Goal: Check status: Check status

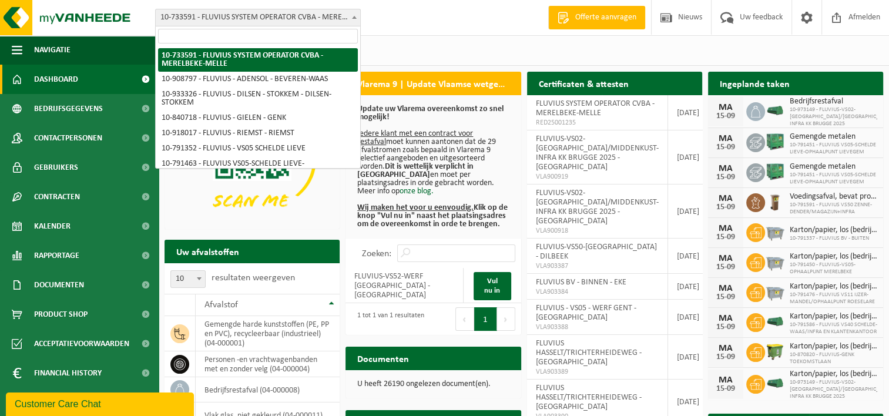
click at [354, 21] on span at bounding box center [354, 16] width 12 height 15
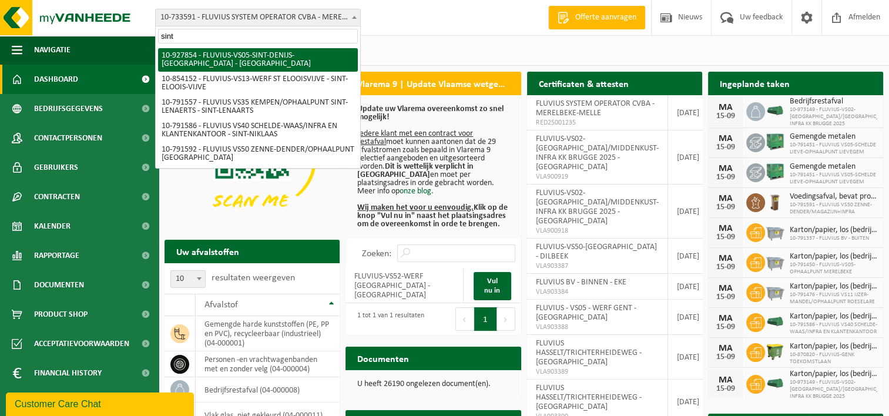
type input "sint"
select select "133075"
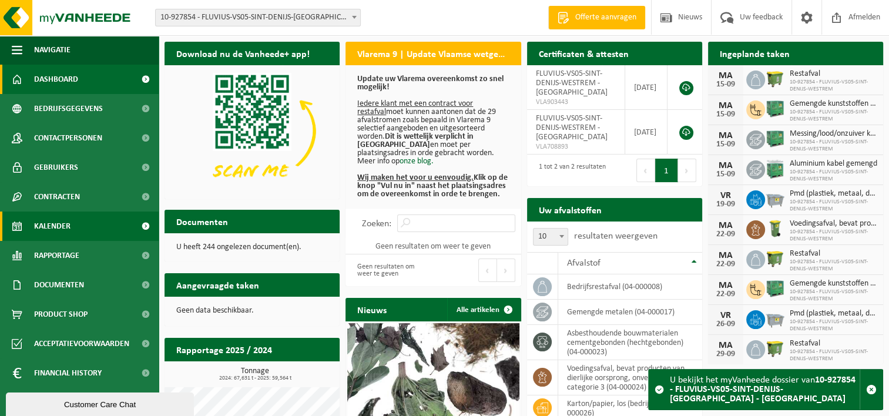
click at [38, 224] on span "Kalender" at bounding box center [52, 226] width 36 height 29
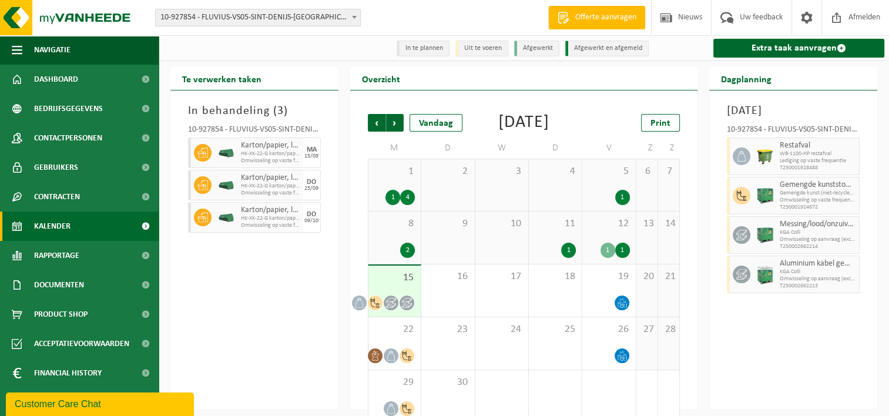
click at [598, 230] on span "12" at bounding box center [608, 223] width 41 height 13
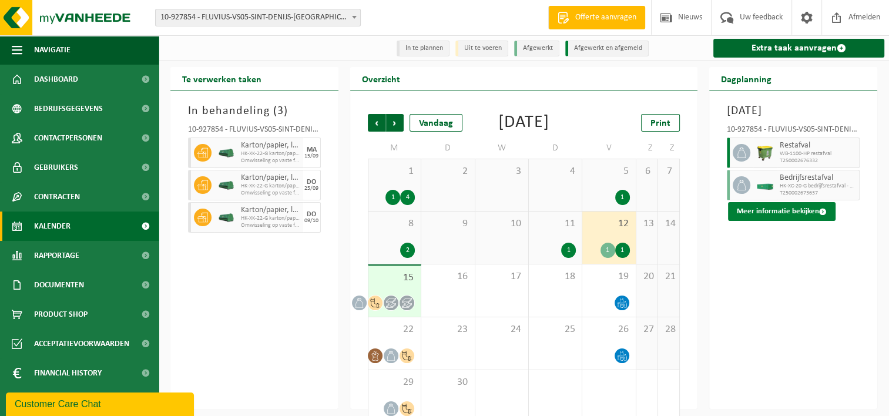
click at [804, 221] on button "Meer informatie bekijken" at bounding box center [782, 211] width 108 height 19
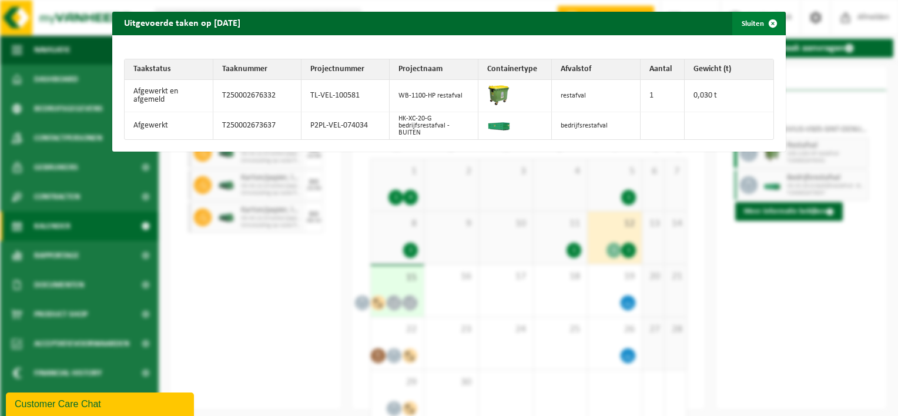
click at [767, 24] on span "button" at bounding box center [773, 24] width 24 height 24
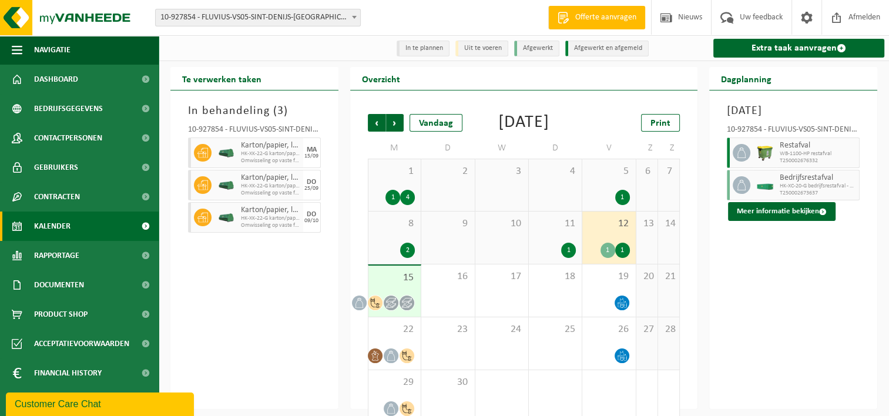
click at [393, 284] on span "15" at bounding box center [394, 277] width 41 height 13
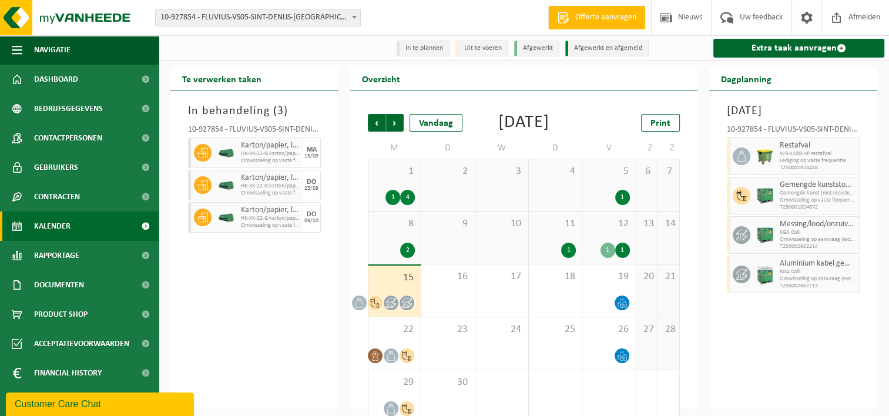
click at [611, 260] on div "12 1 1" at bounding box center [608, 238] width 53 height 52
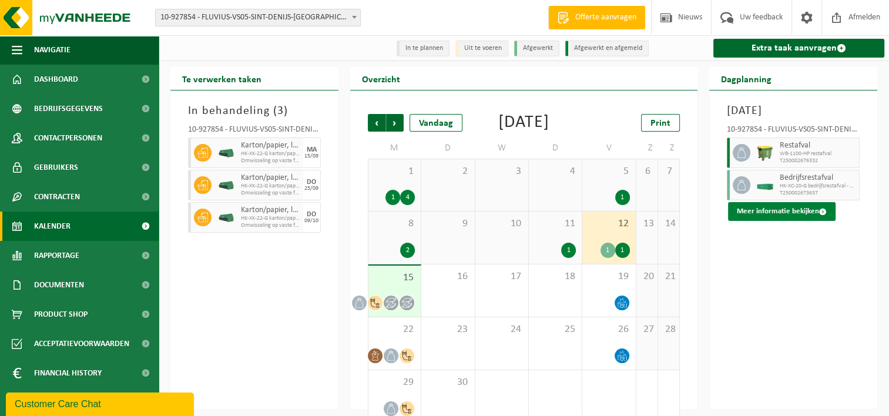
click at [770, 221] on button "Meer informatie bekijken" at bounding box center [782, 211] width 108 height 19
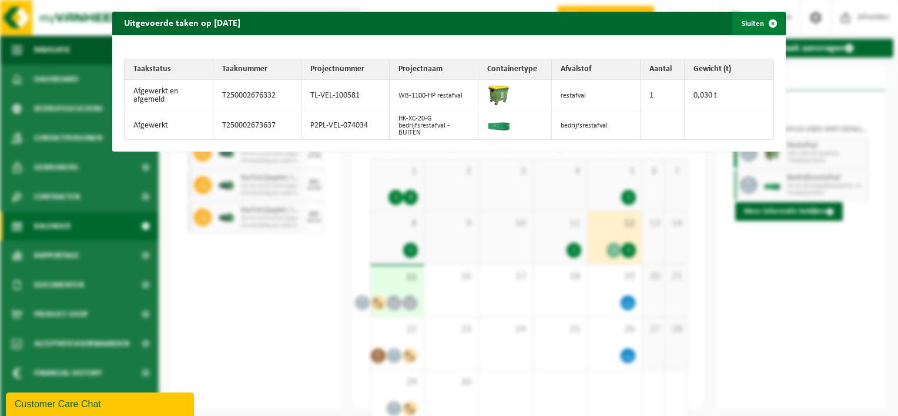
click at [761, 26] on span "button" at bounding box center [773, 24] width 24 height 24
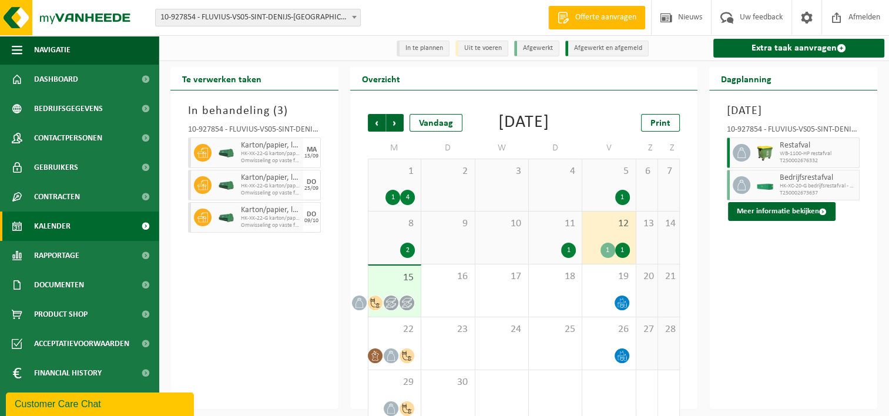
click at [392, 309] on div "15" at bounding box center [394, 291] width 52 height 51
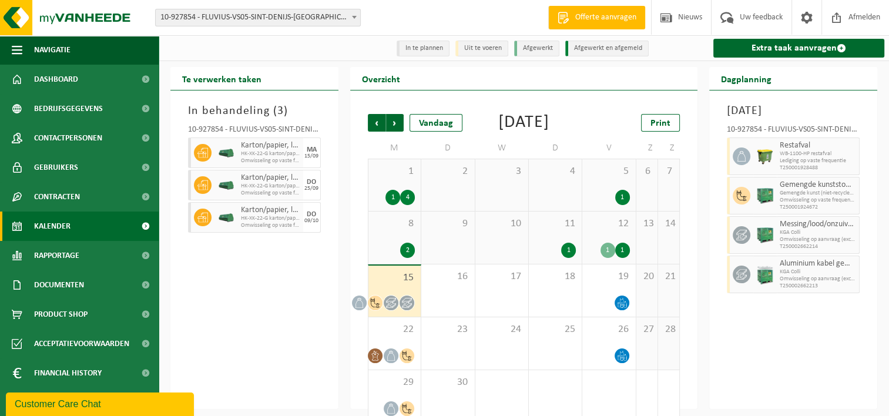
click at [613, 254] on div "12 1 1" at bounding box center [608, 238] width 53 height 52
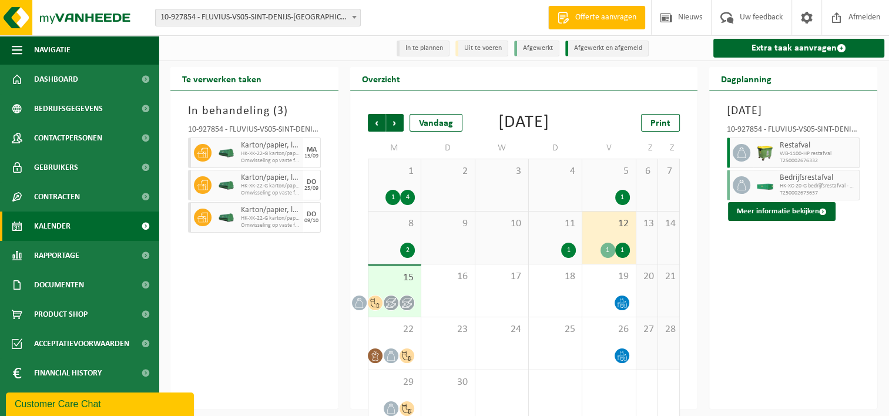
click at [337, 11] on span "10-927854 - FLUVIUS-VS05-SINT-DENIJS-[GEOGRAPHIC_DATA] - [GEOGRAPHIC_DATA]" at bounding box center [258, 17] width 204 height 16
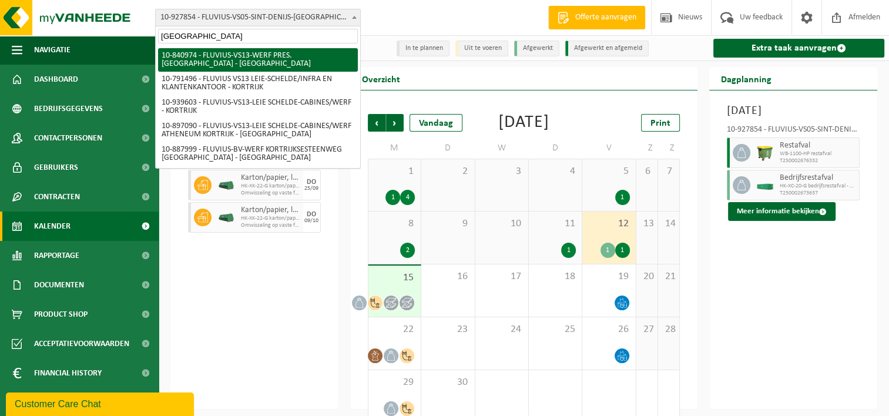
type input "Kortrijk"
select select "92096"
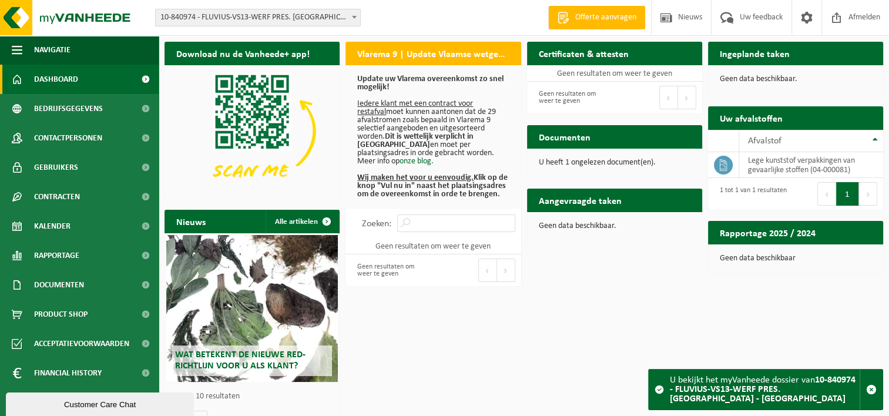
drag, startPoint x: 251, startPoint y: -4, endPoint x: 260, endPoint y: 20, distance: 25.7
drag, startPoint x: 260, startPoint y: 20, endPoint x: 237, endPoint y: 14, distance: 23.8
click at [237, 14] on span "10-840974 - FLUVIUS-VS13-WERF PRES. [GEOGRAPHIC_DATA] - [GEOGRAPHIC_DATA]" at bounding box center [258, 17] width 204 height 16
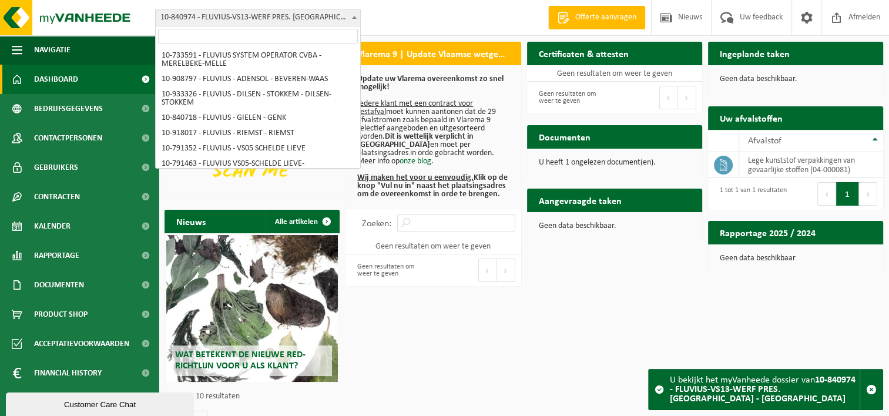
scroll to position [903, 0]
